Goal: Transaction & Acquisition: Purchase product/service

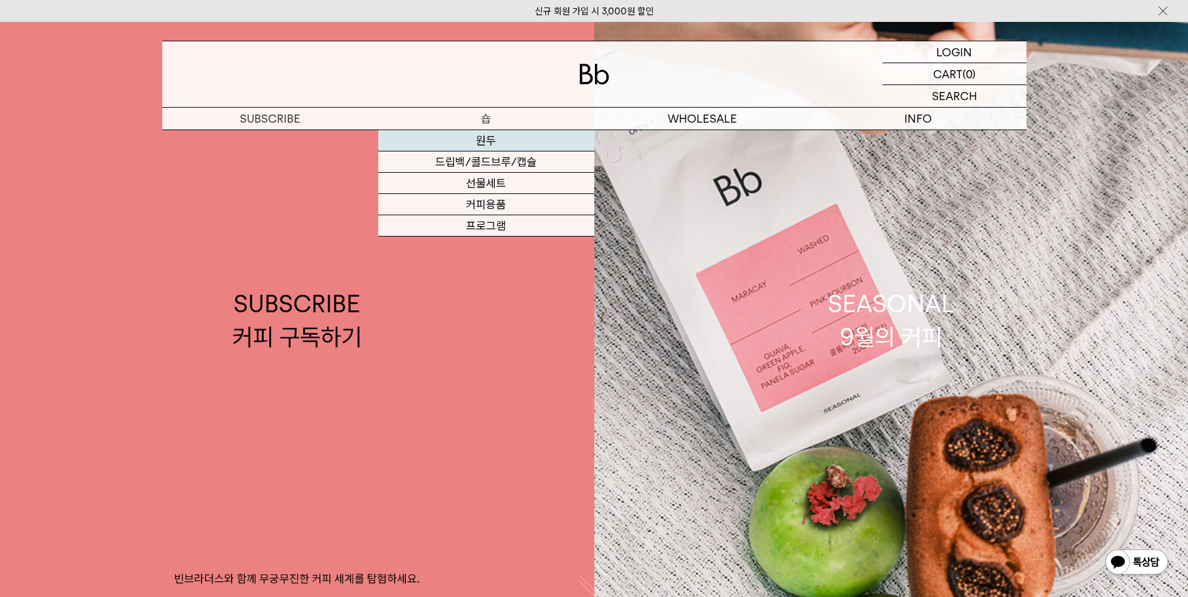
click at [490, 136] on link "원두" at bounding box center [486, 140] width 216 height 21
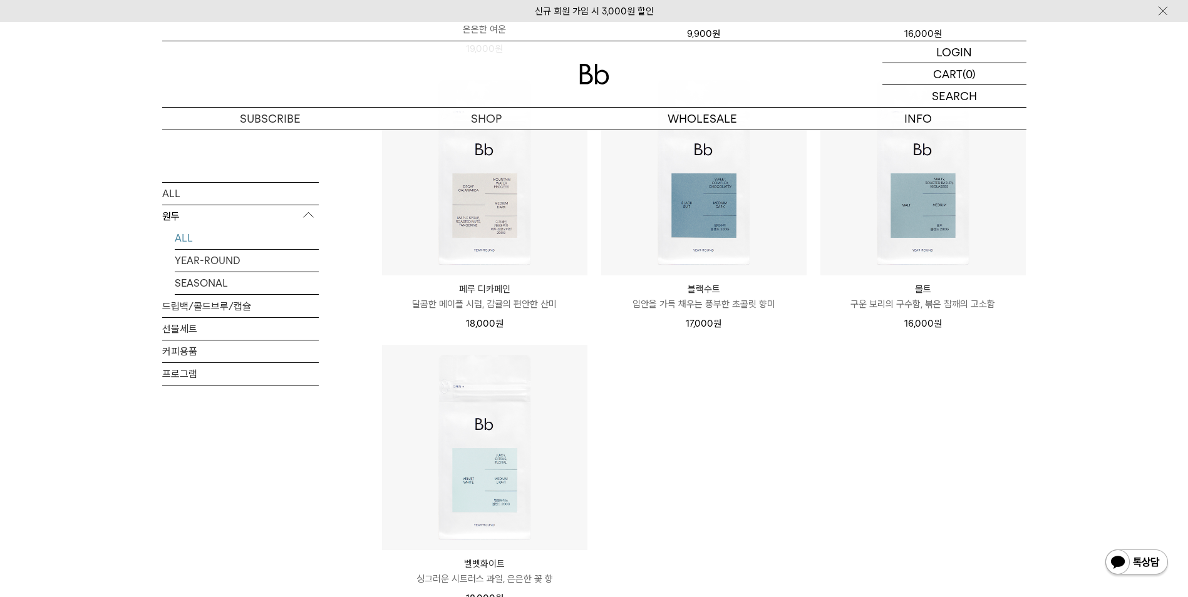
scroll to position [1065, 0]
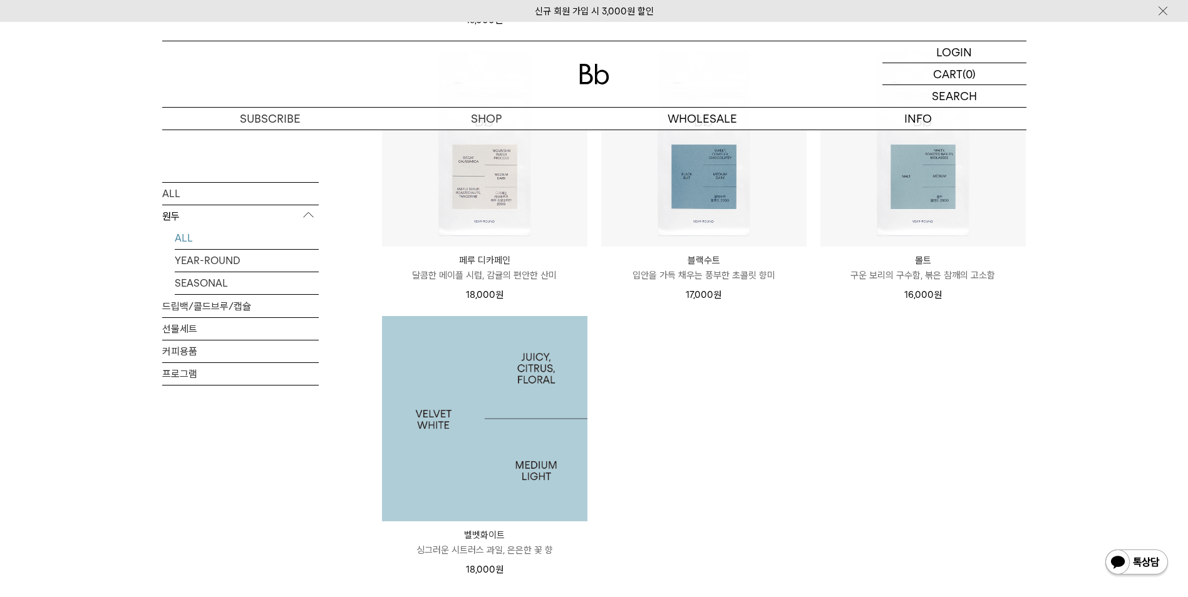
click at [476, 450] on img at bounding box center [484, 418] width 205 height 205
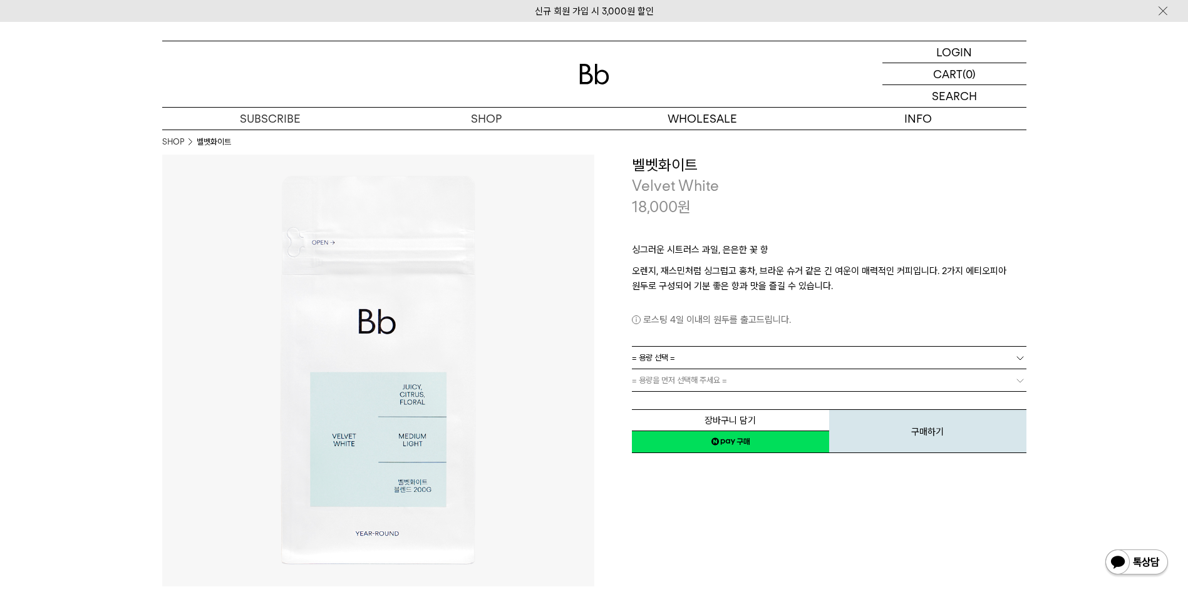
drag, startPoint x: 700, startPoint y: 251, endPoint x: 732, endPoint y: 250, distance: 32.0
click at [714, 250] on p "싱그러운 시트러스 과일, 은은한 꽃 향" at bounding box center [829, 252] width 395 height 21
drag, startPoint x: 732, startPoint y: 250, endPoint x: 877, endPoint y: 273, distance: 146.5
click at [860, 275] on p "오렌지, 재스민처럼 싱그럽고 홍차, 브라운 슈거 같은 긴 여운이 매력적인 커피입니다. 2가지 에티오피아 원두로 구성되어 기분 좋은 향과 맛을 …" at bounding box center [829, 279] width 395 height 30
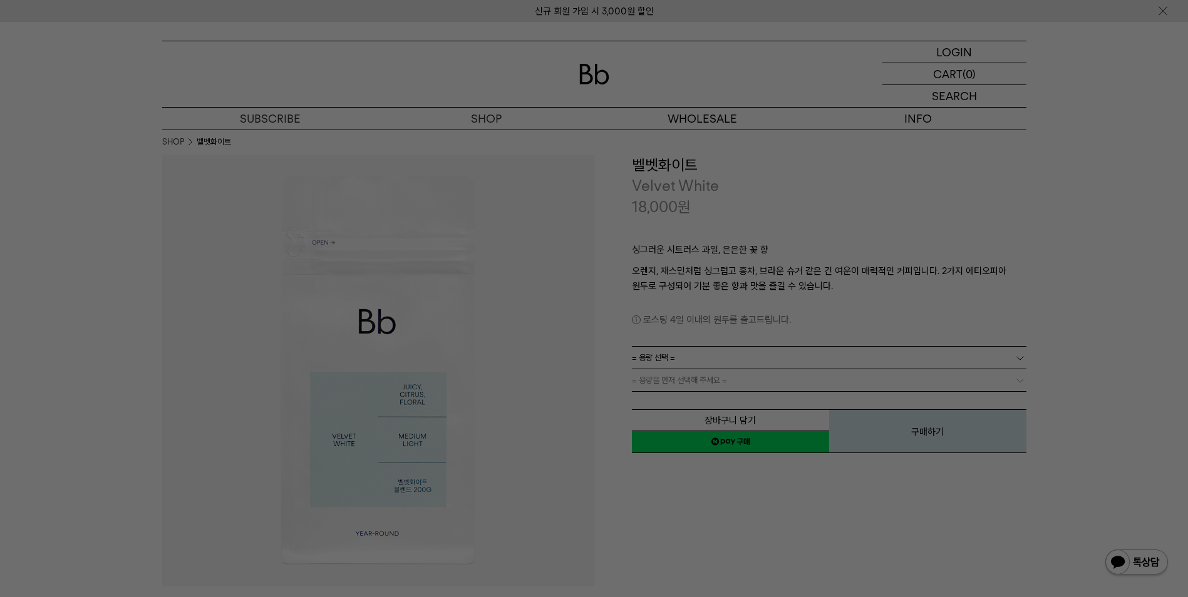
click at [833, 275] on div at bounding box center [594, 298] width 1188 height 597
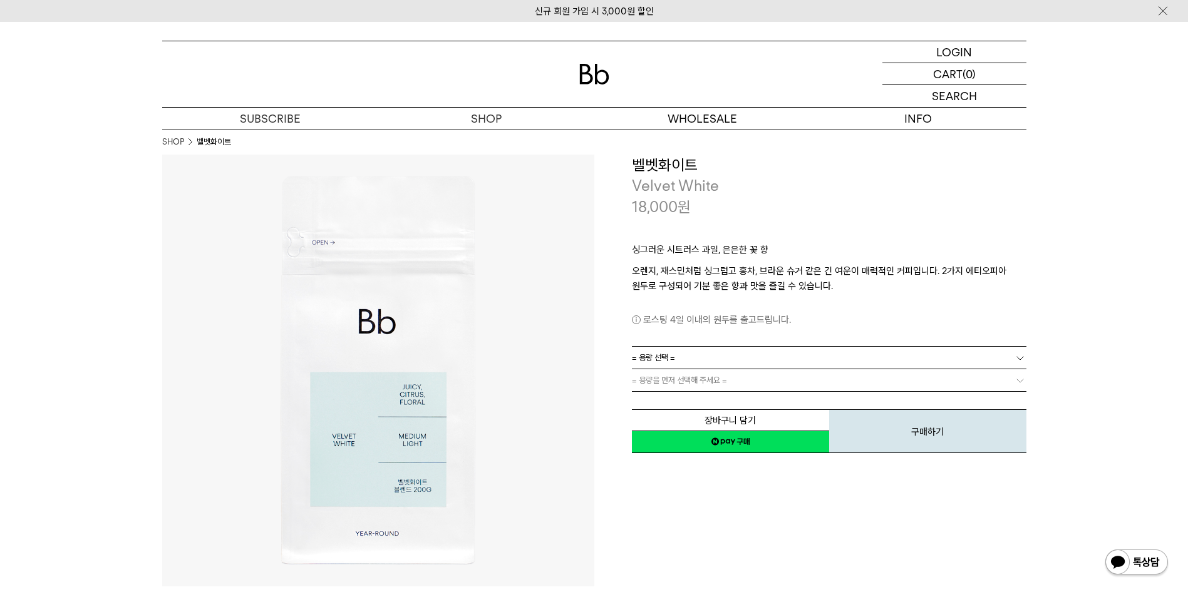
click at [708, 351] on link "= 용량 선택 =" at bounding box center [829, 358] width 395 height 22
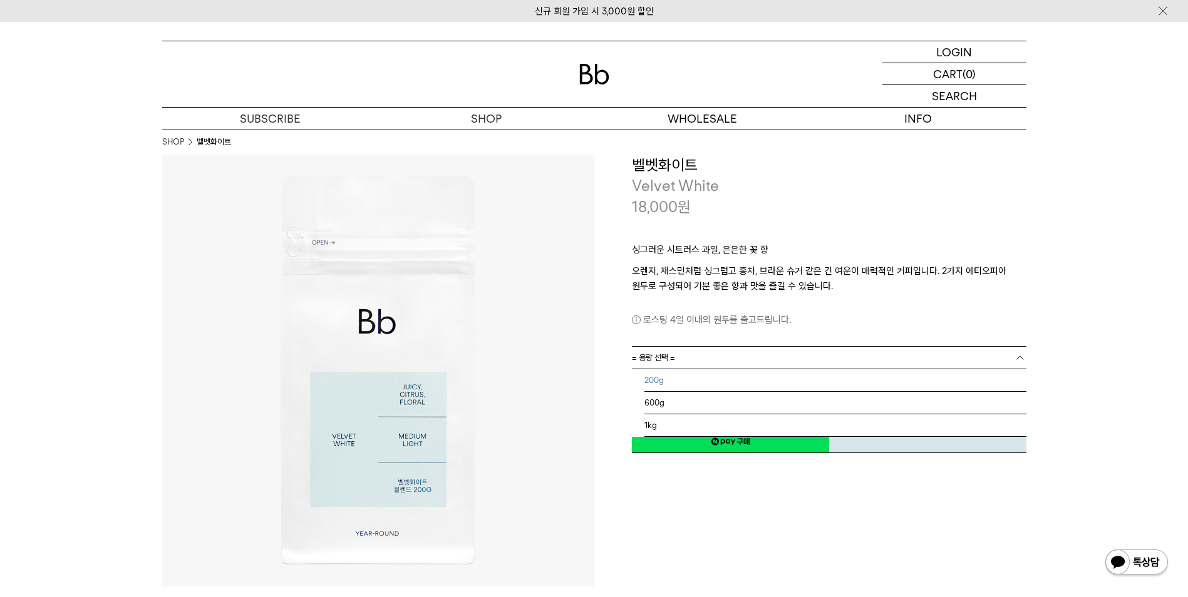
click at [684, 386] on li "200g" at bounding box center [835, 380] width 382 height 23
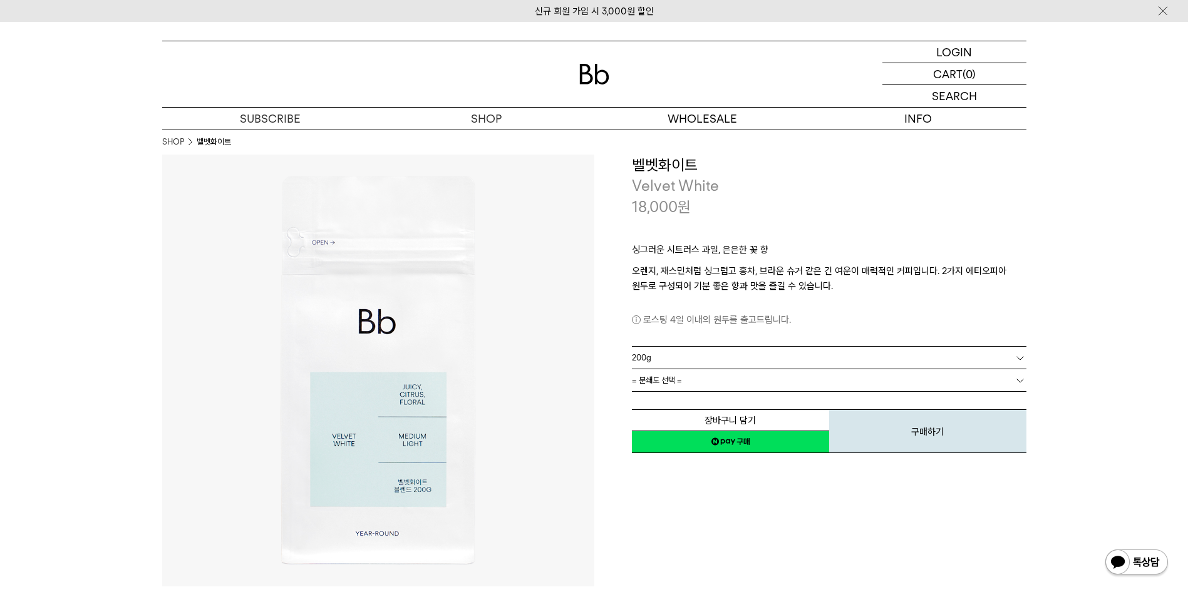
click at [687, 382] on link "= 분쇄도 선택 =" at bounding box center [829, 380] width 395 height 22
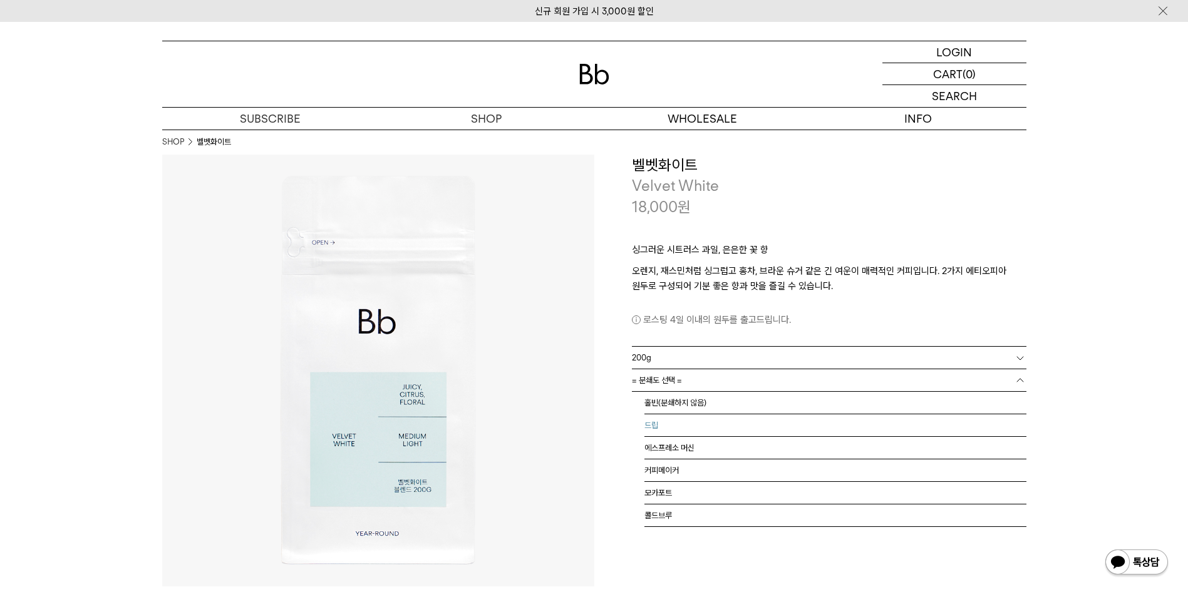
click at [672, 423] on li "드립" at bounding box center [835, 426] width 382 height 23
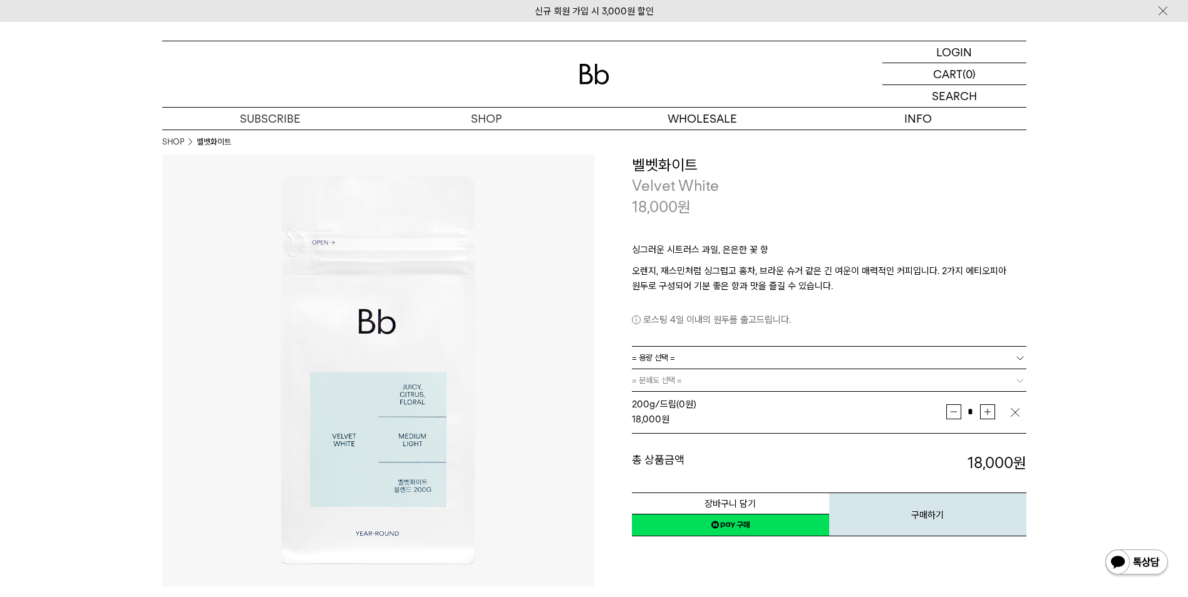
drag, startPoint x: 967, startPoint y: 465, endPoint x: 1023, endPoint y: 458, distance: 56.2
click at [1023, 458] on strong "18,000 원" at bounding box center [997, 463] width 59 height 18
drag, startPoint x: 1023, startPoint y: 458, endPoint x: 1050, endPoint y: 456, distance: 27.6
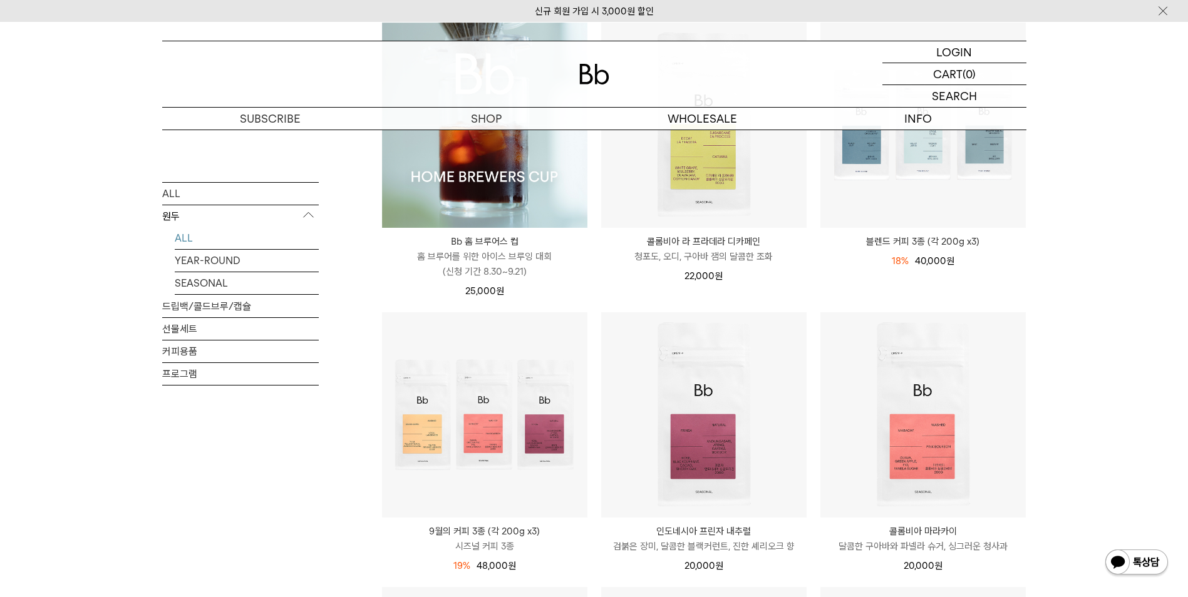
scroll to position [250, 0]
